Goal: Task Accomplishment & Management: Complete application form

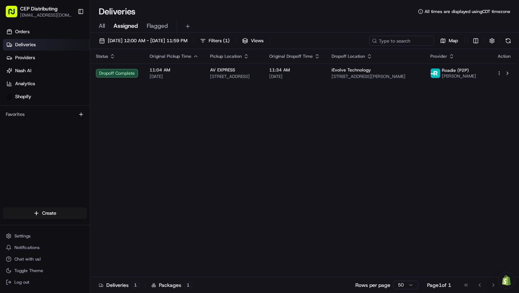
click at [102, 26] on span "All" at bounding box center [102, 26] width 6 height 9
click at [132, 27] on span "Assigned" at bounding box center [126, 26] width 25 height 9
click at [181, 39] on span "[DATE] 12:00 AM - [DATE] 11:59 PM" at bounding box center [148, 41] width 80 height 6
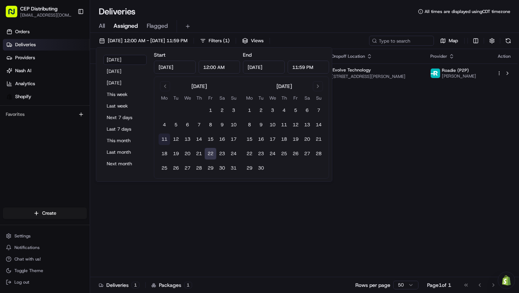
click at [161, 143] on button "11" at bounding box center [165, 139] width 12 height 12
type input "Aug 11, 2025"
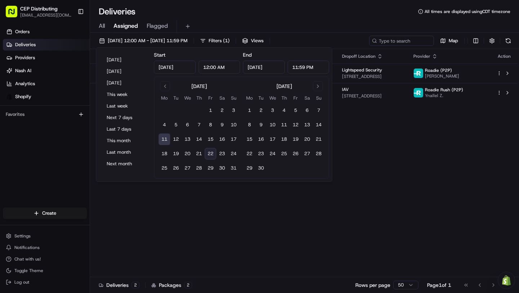
click at [213, 155] on button "22" at bounding box center [211, 154] width 12 height 12
type input "Aug 22, 2025"
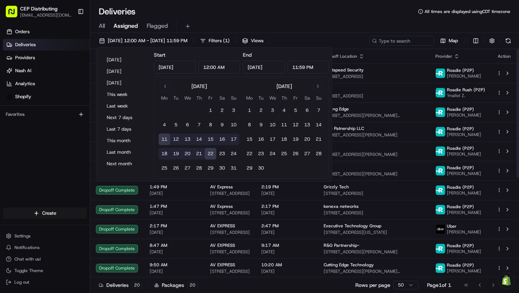
click at [350, 39] on div "08/11/2025 12:00 AM - 08/22/2025 11:59 PM Filters ( 1 ) Views Map" at bounding box center [304, 42] width 429 height 13
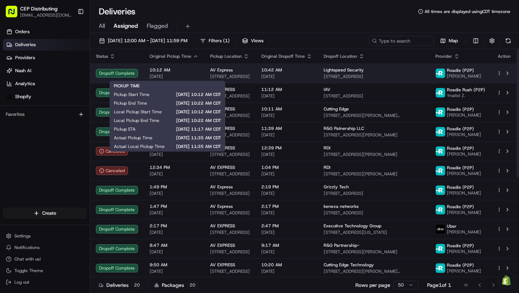
click at [198, 72] on td "10:12 AM 08/11/2025" at bounding box center [174, 72] width 61 height 19
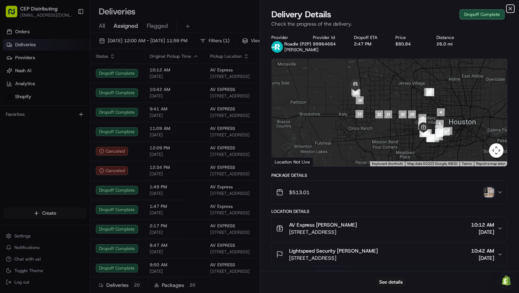
click at [509, 10] on icon "button" at bounding box center [511, 9] width 6 height 6
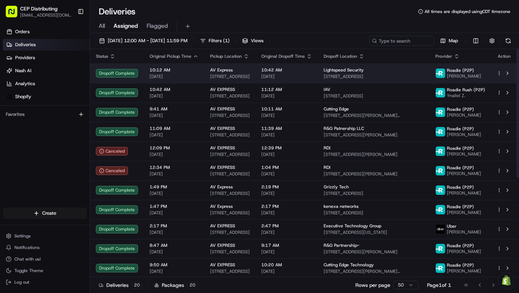
click at [499, 72] on html "CEP Distributing dsmirnov@cep-distributing.com Toggle Sidebar Orders Deliveries…" at bounding box center [259, 146] width 519 height 293
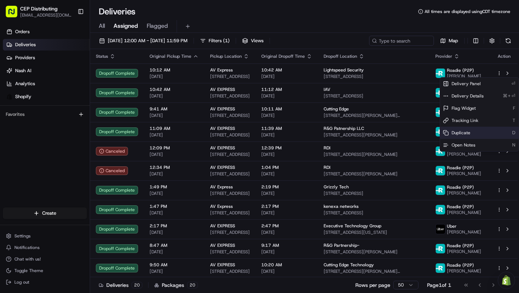
click at [463, 131] on span "Duplicate" at bounding box center [461, 133] width 19 height 6
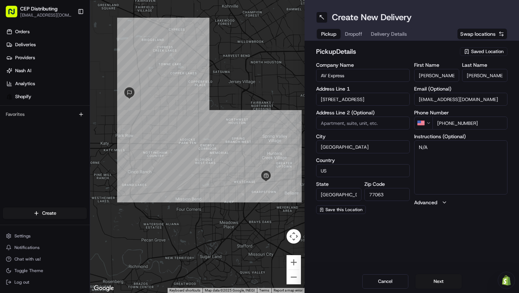
click at [353, 33] on span "Dropoff" at bounding box center [353, 33] width 17 height 7
click at [389, 39] on button "Delivery Details" at bounding box center [389, 34] width 45 height 10
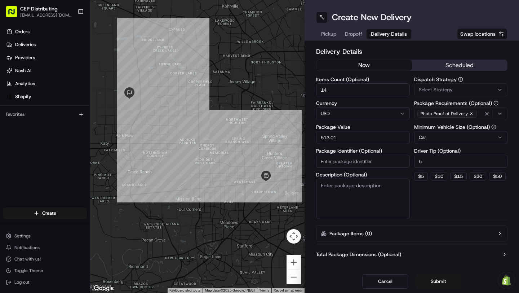
click at [389, 38] on button "Delivery Details" at bounding box center [389, 34] width 45 height 10
click at [421, 175] on button "$ 5" at bounding box center [421, 176] width 14 height 9
click at [336, 33] on span "Pickup" at bounding box center [328, 33] width 15 height 7
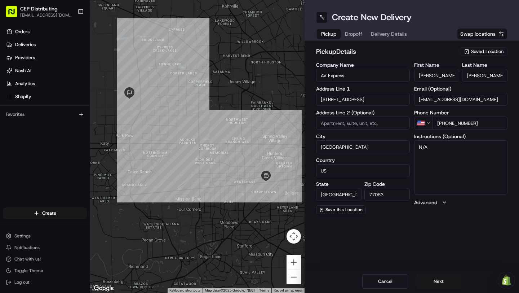
click at [439, 153] on textarea "N/A" at bounding box center [461, 167] width 94 height 54
type textarea "N"
type textarea "{"
type textarea "P"
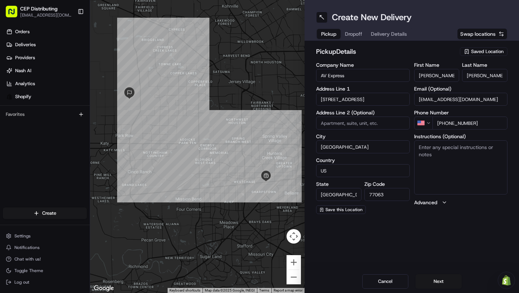
click at [449, 217] on div "pickup Details Saved Location Company Name AV Express Address Line 1 [GEOGRAPHI…" at bounding box center [412, 130] width 215 height 179
click at [360, 35] on span "Dropoff" at bounding box center [361, 33] width 17 height 7
click at [434, 281] on button "Next" at bounding box center [439, 281] width 46 height 14
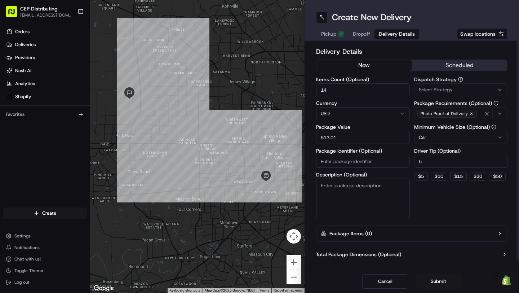
click at [349, 141] on input "513.01" at bounding box center [363, 137] width 94 height 13
type input "821.00"
click at [428, 259] on div "Total Package Dimensions (Optional) Advanced (Optional)" at bounding box center [412, 261] width 192 height 26
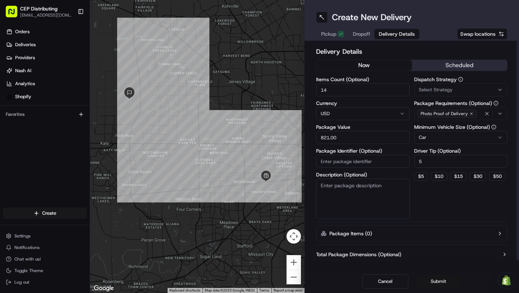
click at [436, 283] on button "Submit" at bounding box center [439, 281] width 46 height 14
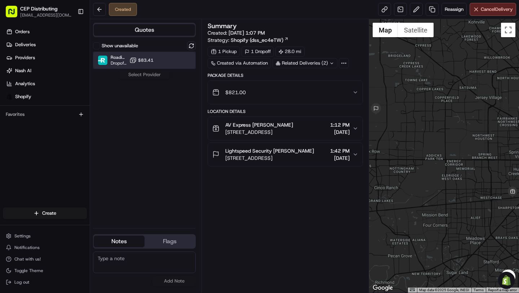
click at [165, 64] on div "Roadie (P2P) Dropoff ETA - $83.41" at bounding box center [144, 60] width 103 height 17
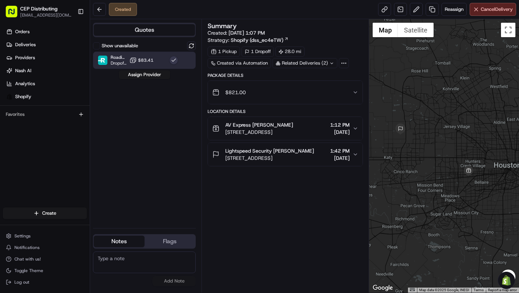
drag, startPoint x: 425, startPoint y: 125, endPoint x: 431, endPoint y: 141, distance: 17.7
click at [431, 141] on div at bounding box center [444, 155] width 150 height 273
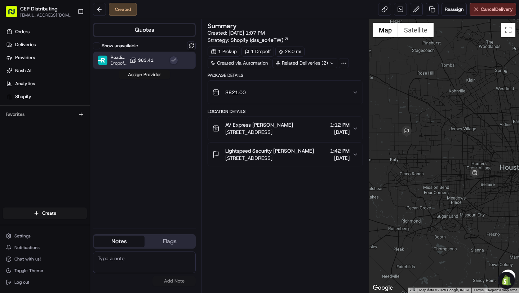
click at [152, 76] on button "Assign Provider" at bounding box center [144, 74] width 51 height 9
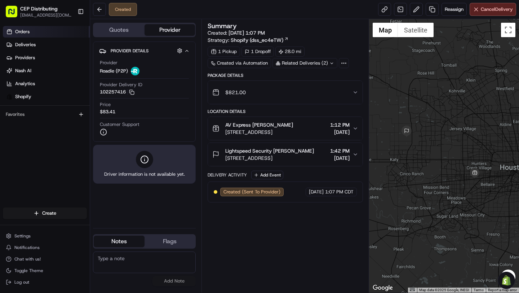
click at [36, 31] on link "Orders" at bounding box center [46, 32] width 87 height 12
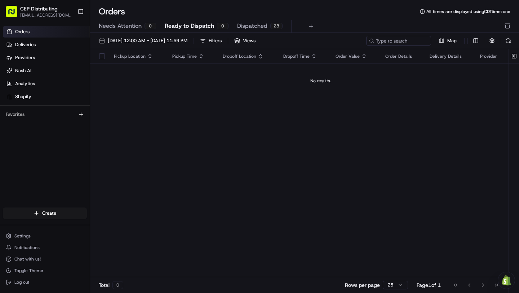
click at [191, 21] on button "Ready to Dispatch 0" at bounding box center [197, 26] width 64 height 12
click at [184, 24] on span "Ready to Dispatch" at bounding box center [189, 26] width 49 height 9
click at [36, 46] on link "Deliveries" at bounding box center [46, 45] width 87 height 12
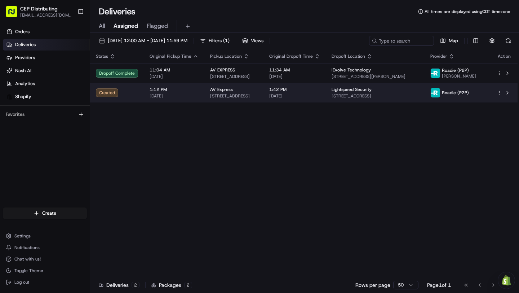
click at [137, 91] on div "Created" at bounding box center [117, 92] width 42 height 9
click at [500, 91] on html "CEP Distributing [EMAIL_ADDRESS][DOMAIN_NAME] Toggle Sidebar Orders Deliveries …" at bounding box center [259, 146] width 519 height 293
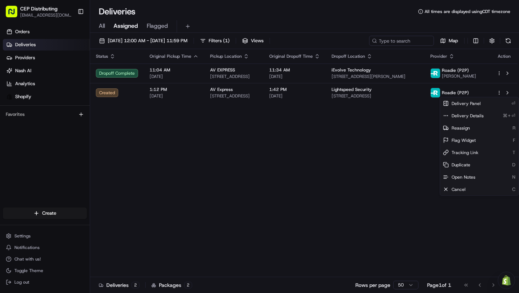
click at [415, 135] on html "CEP Distributing [EMAIL_ADDRESS][DOMAIN_NAME] Toggle Sidebar Orders Deliveries …" at bounding box center [259, 146] width 519 height 293
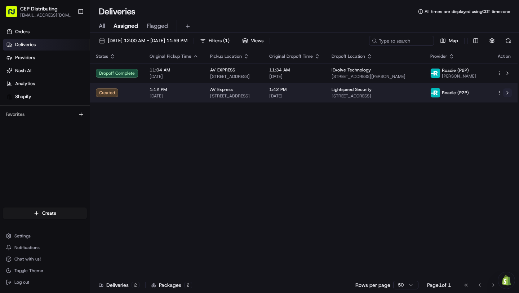
click at [507, 93] on button at bounding box center [508, 92] width 9 height 9
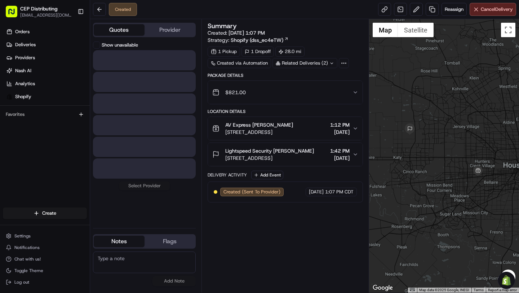
click at [128, 34] on button "Quotes" at bounding box center [119, 30] width 51 height 12
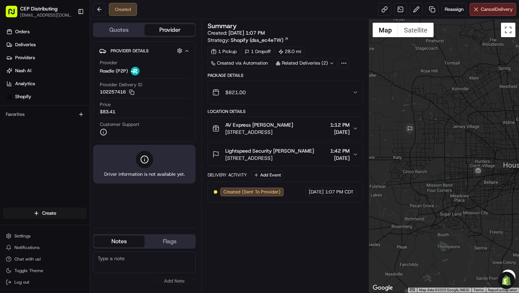
click at [163, 34] on button "Provider" at bounding box center [170, 30] width 51 height 12
click at [130, 36] on div "Quotes Provider" at bounding box center [144, 30] width 103 height 14
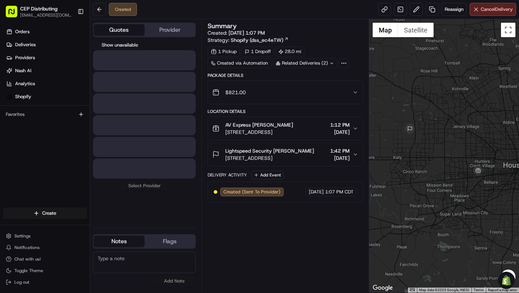
click at [130, 32] on button "Quotes" at bounding box center [119, 30] width 51 height 12
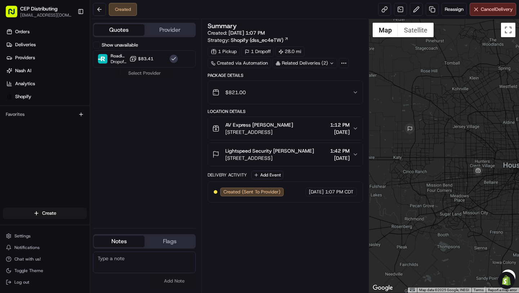
click at [167, 33] on button "Provider" at bounding box center [170, 30] width 51 height 12
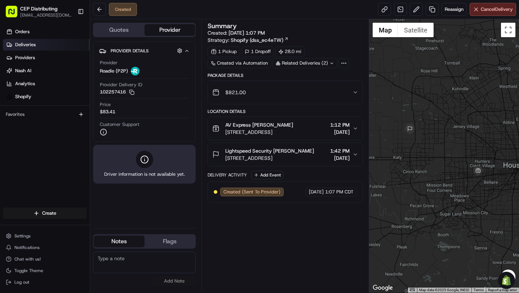
click at [44, 41] on link "Deliveries" at bounding box center [46, 45] width 87 height 12
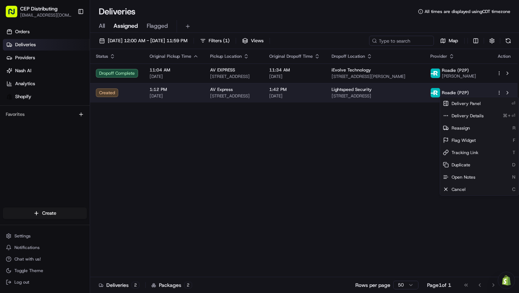
click at [497, 94] on html "CEP Distributing [EMAIL_ADDRESS][DOMAIN_NAME] Toggle Sidebar Orders Deliveries …" at bounding box center [259, 146] width 519 height 293
